Goal: Transaction & Acquisition: Subscribe to service/newsletter

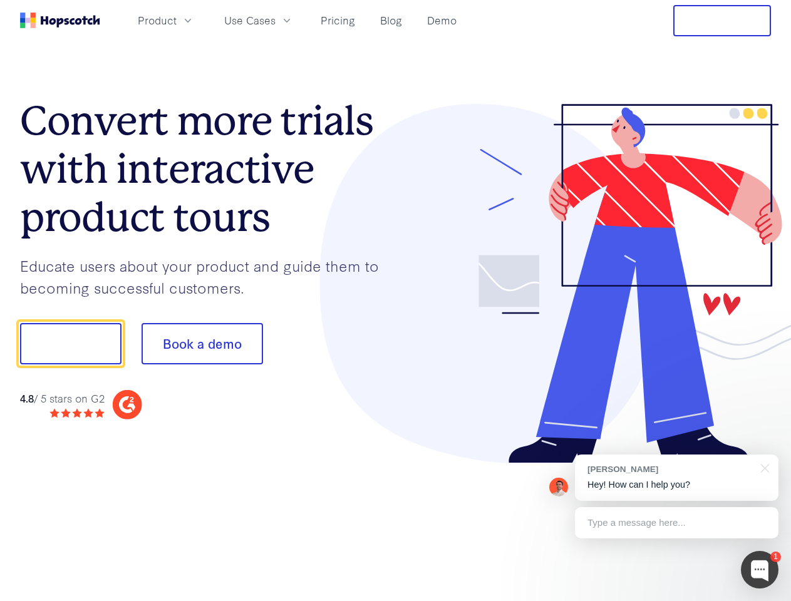
click at [396, 301] on div at bounding box center [584, 284] width 376 height 360
click at [177, 20] on span "Product" at bounding box center [157, 21] width 39 height 16
click at [276, 20] on span "Use Cases" at bounding box center [249, 21] width 51 height 16
click at [722, 21] on button "Free Trial" at bounding box center [722, 20] width 98 height 31
click at [70, 344] on button "Show me!" at bounding box center [70, 343] width 101 height 41
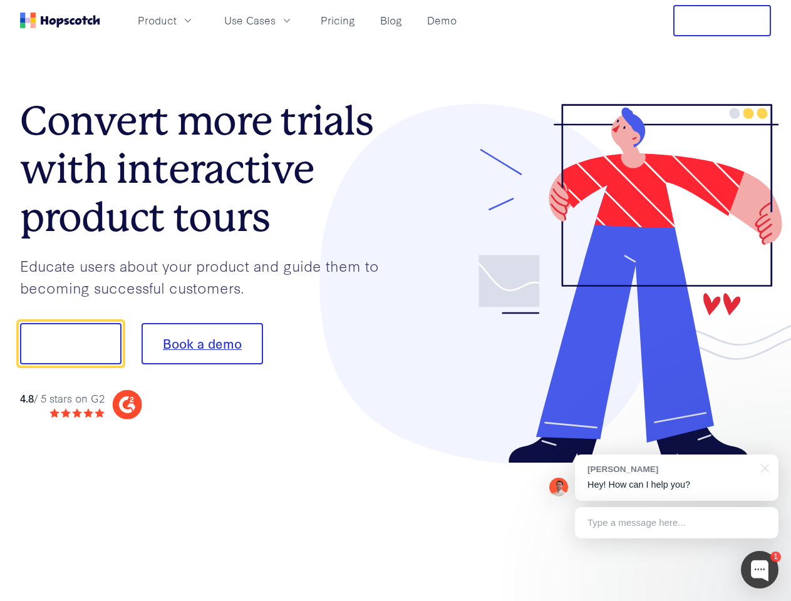
click at [202, 344] on button "Book a demo" at bounding box center [203, 343] width 122 height 41
click at [760, 570] on div at bounding box center [760, 570] width 38 height 38
click at [677, 478] on div "[PERSON_NAME] Hey! How can I help you?" at bounding box center [677, 478] width 204 height 46
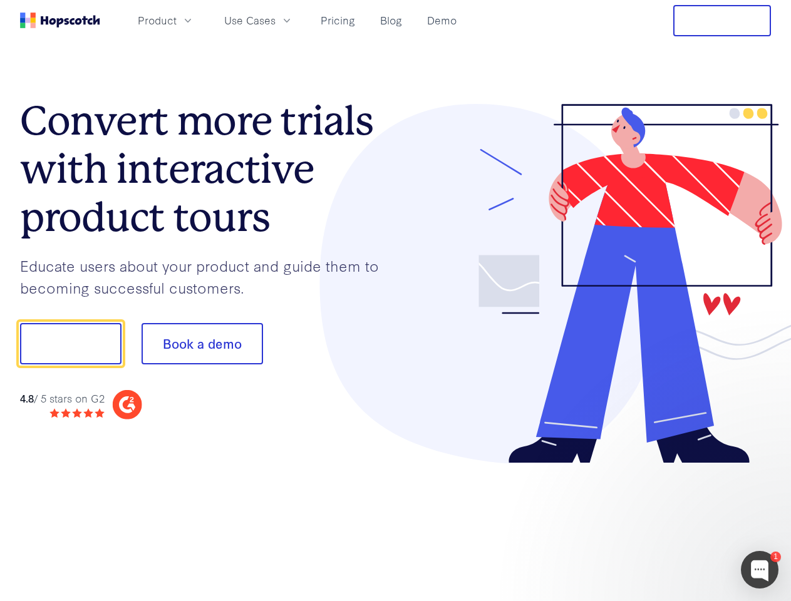
click at [763, 467] on div at bounding box center [661, 426] width 235 height 250
click at [677, 523] on div at bounding box center [661, 426] width 235 height 250
